Goal: Transaction & Acquisition: Purchase product/service

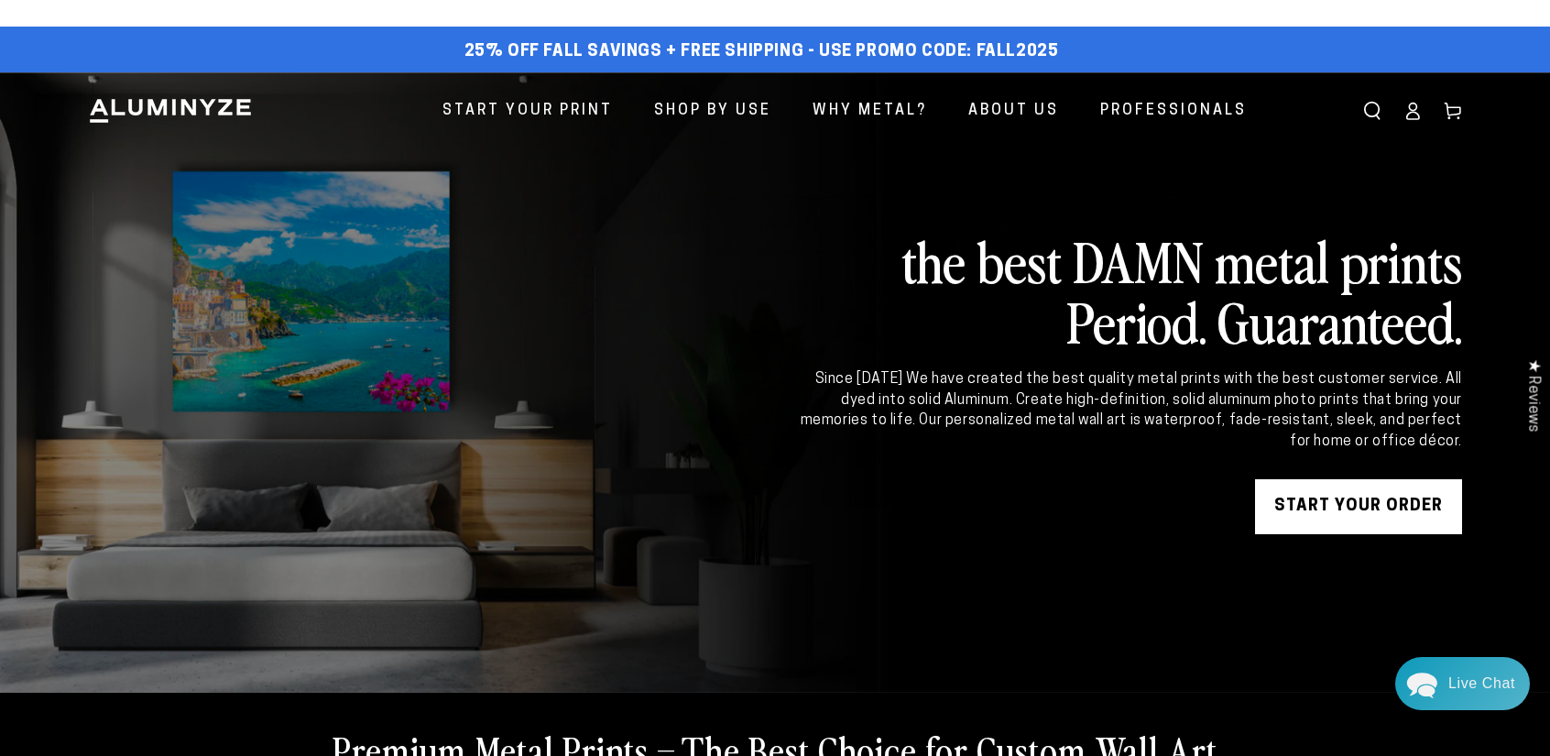
click at [1348, 494] on link "START YOUR Order" at bounding box center [1358, 506] width 207 height 55
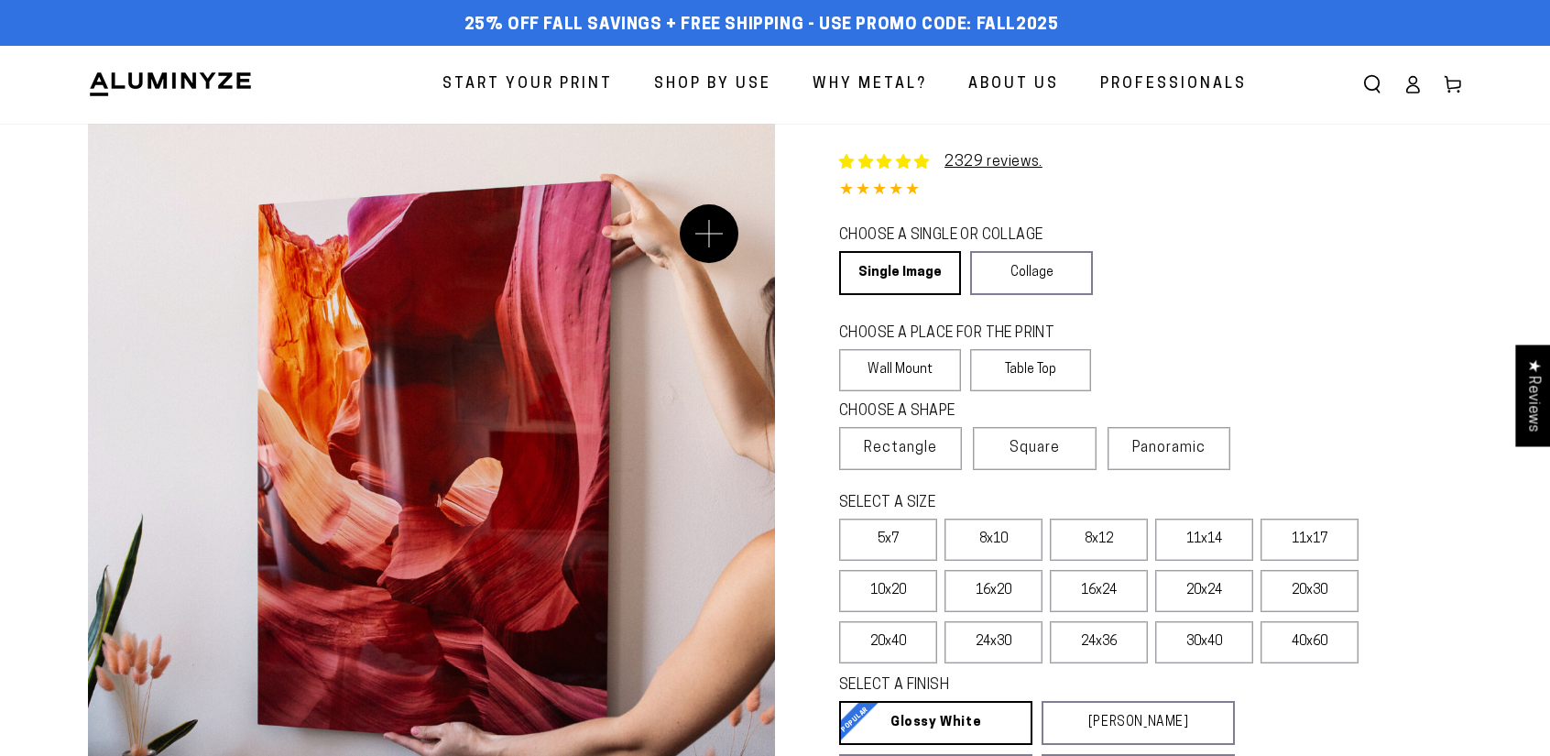
select select "**********"
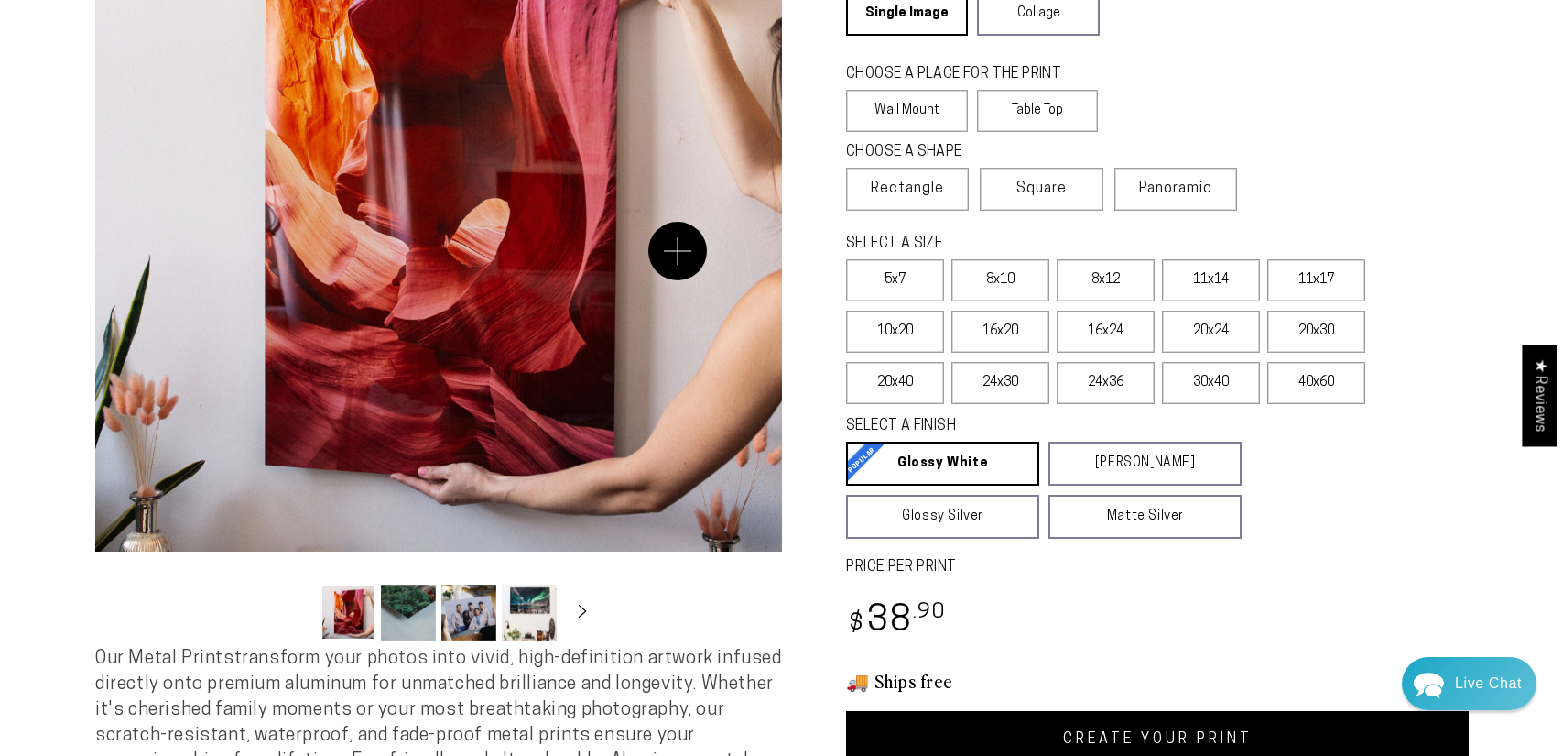
scroll to position [260, 0]
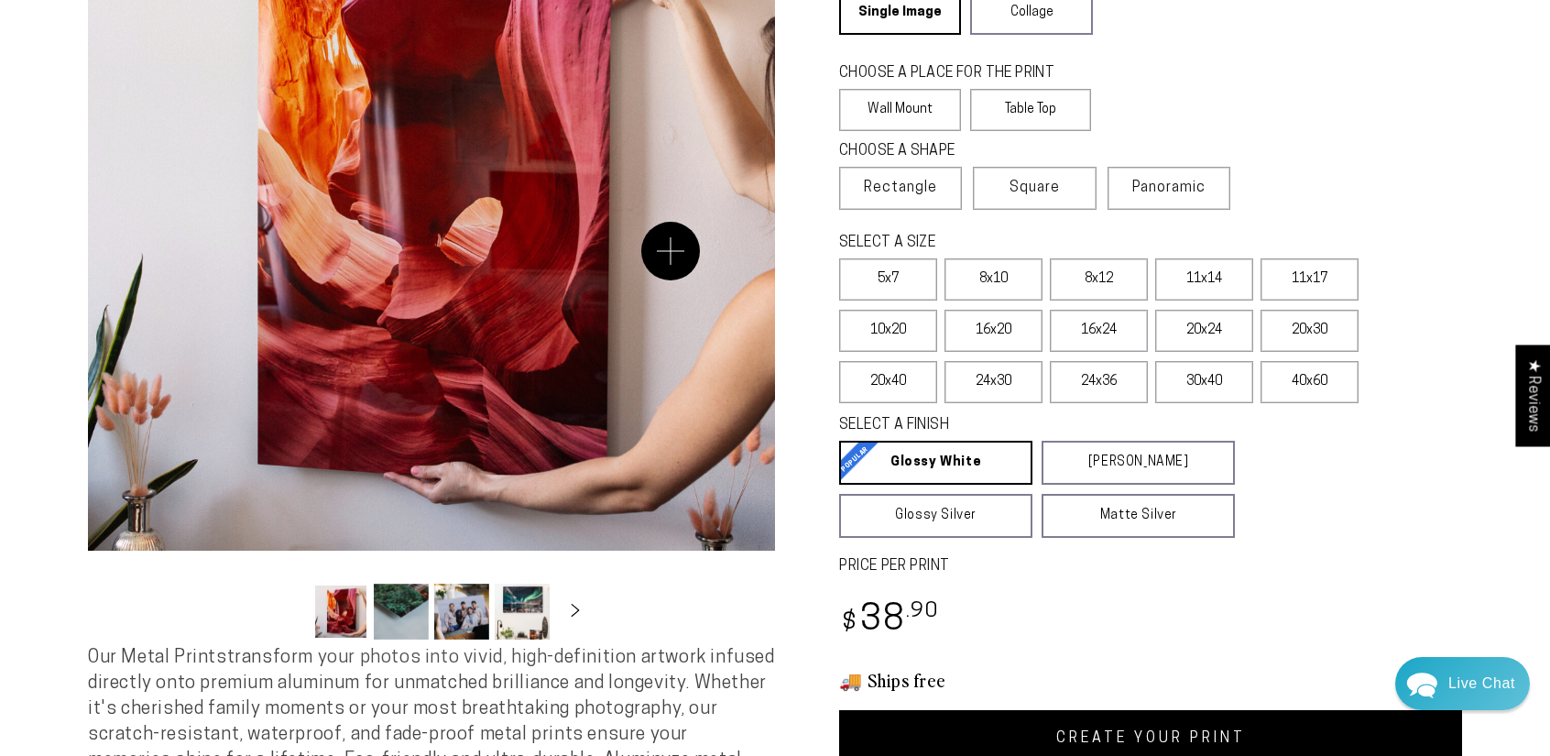
click at [670, 251] on button "Open media 1 in modal" at bounding box center [431, 207] width 687 height 687
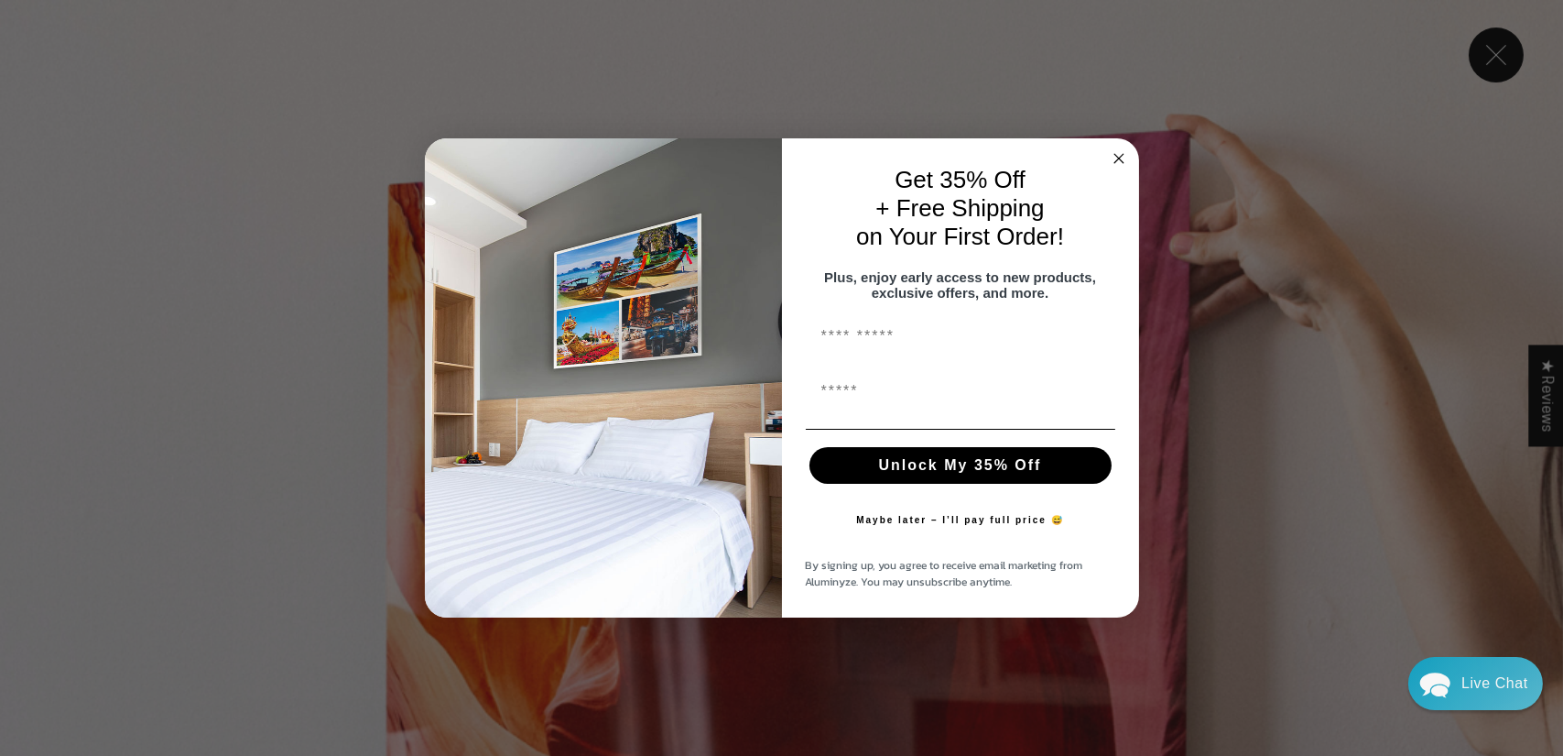
click at [1122, 148] on circle "Close dialog" at bounding box center [1118, 157] width 21 height 21
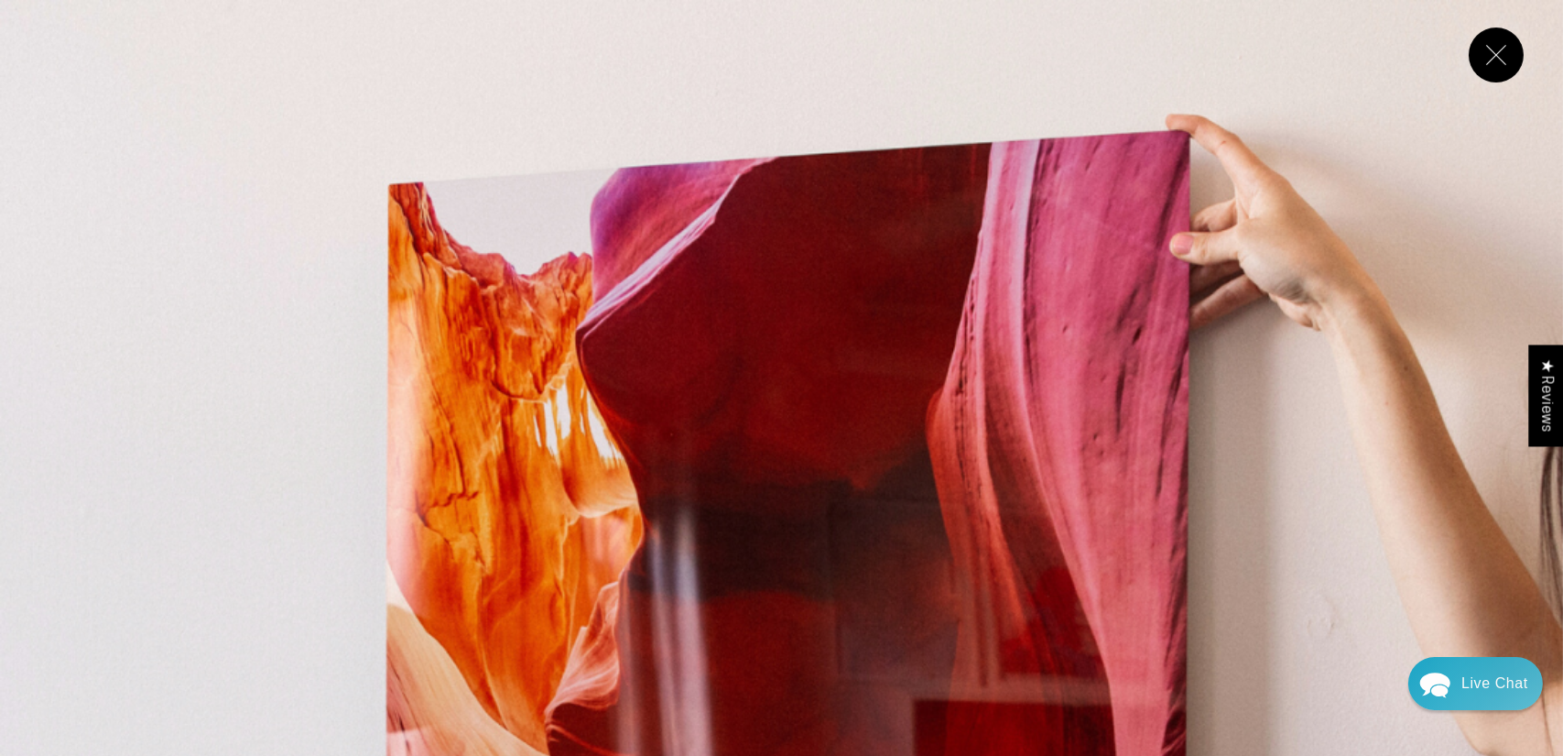
click at [1505, 49] on button "Close" at bounding box center [1496, 54] width 55 height 55
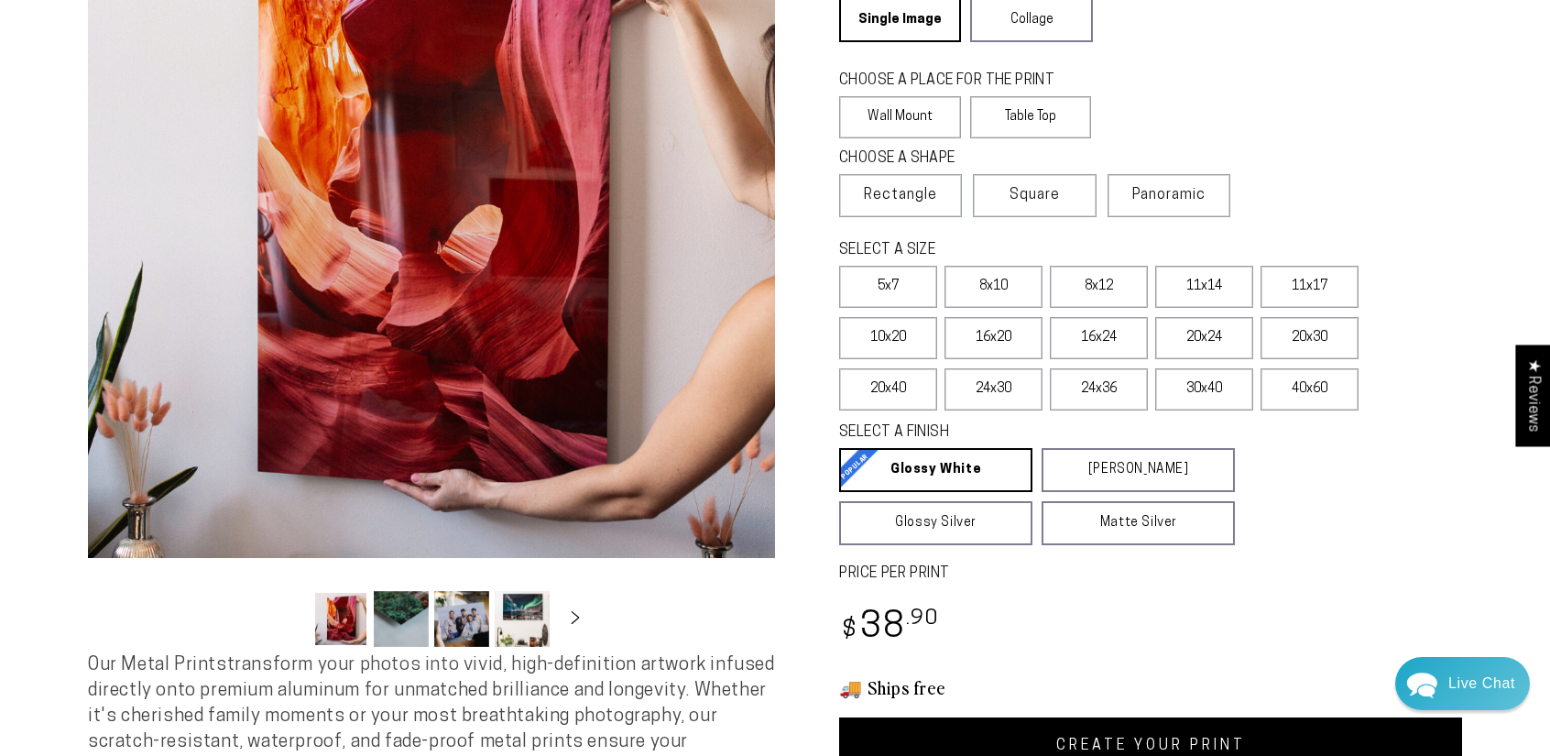
scroll to position [223, 0]
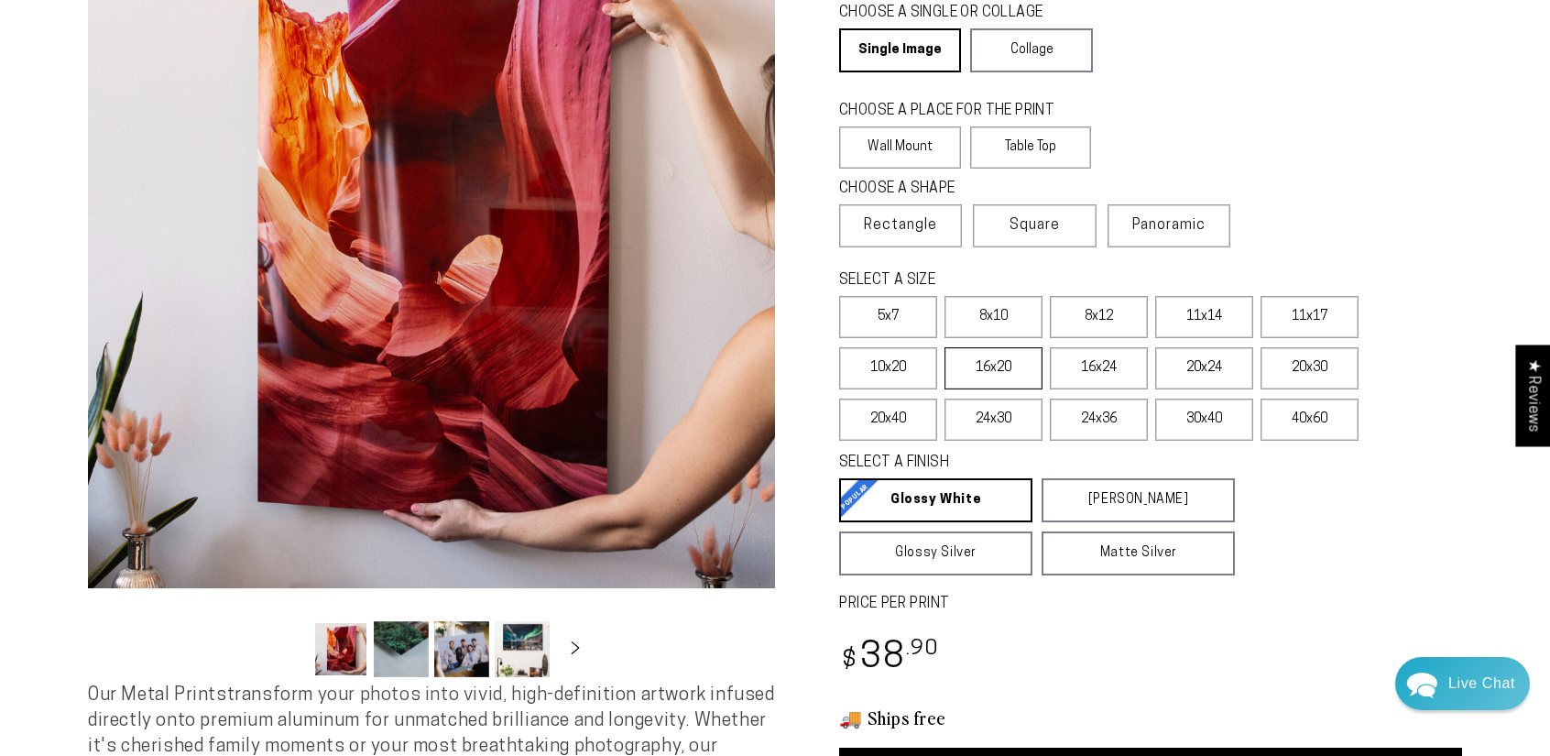
click at [998, 371] on label "16x20" at bounding box center [993, 368] width 98 height 42
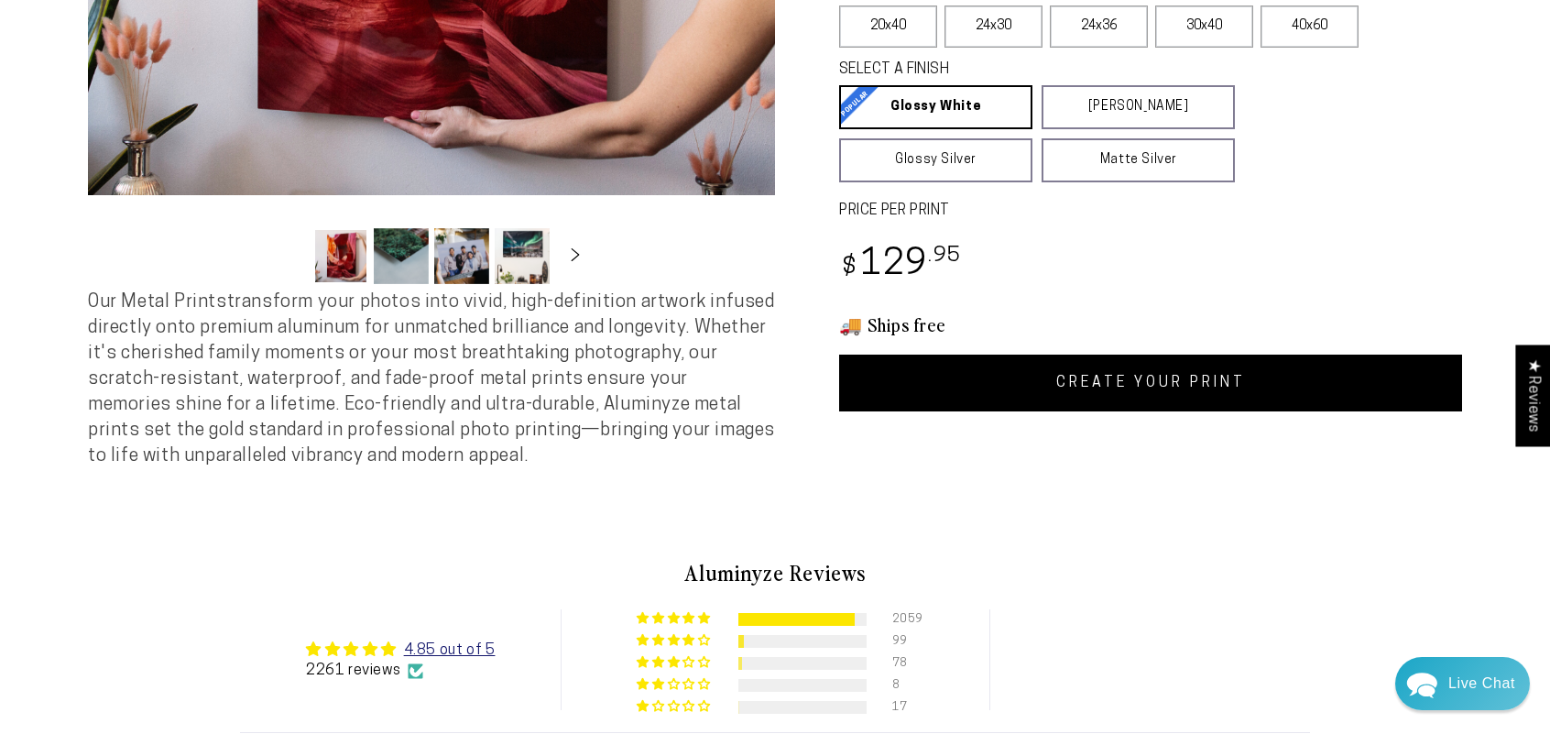
scroll to position [670, 0]
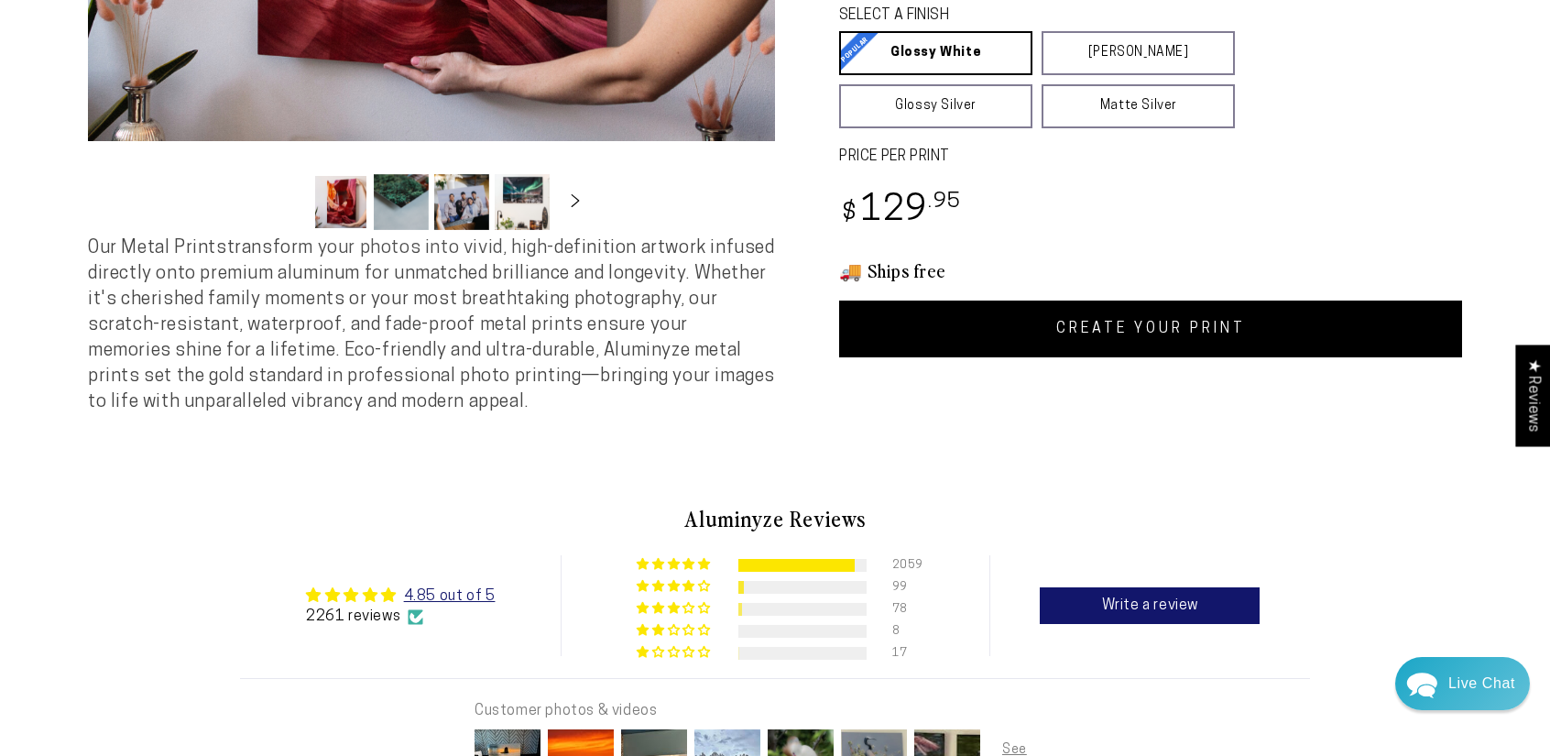
click at [1161, 328] on link "CREATE YOUR PRINT" at bounding box center [1150, 328] width 623 height 57
